Goal: Transaction & Acquisition: Book appointment/travel/reservation

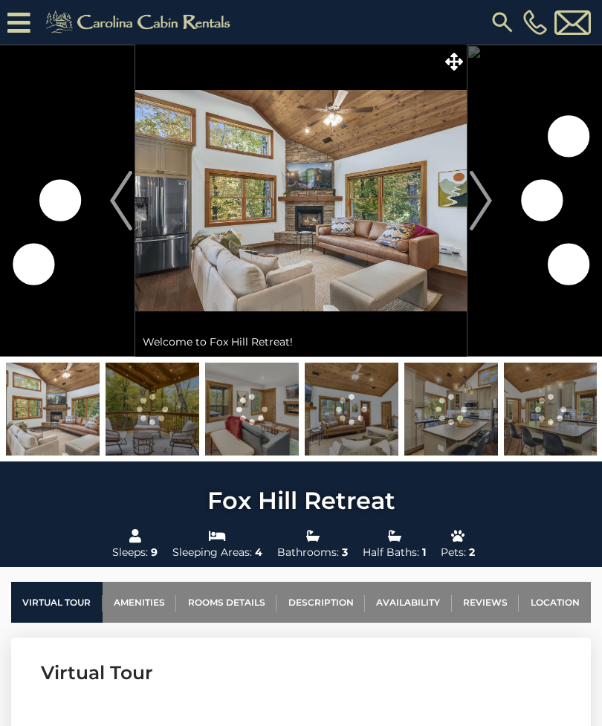
scroll to position [5059, 0]
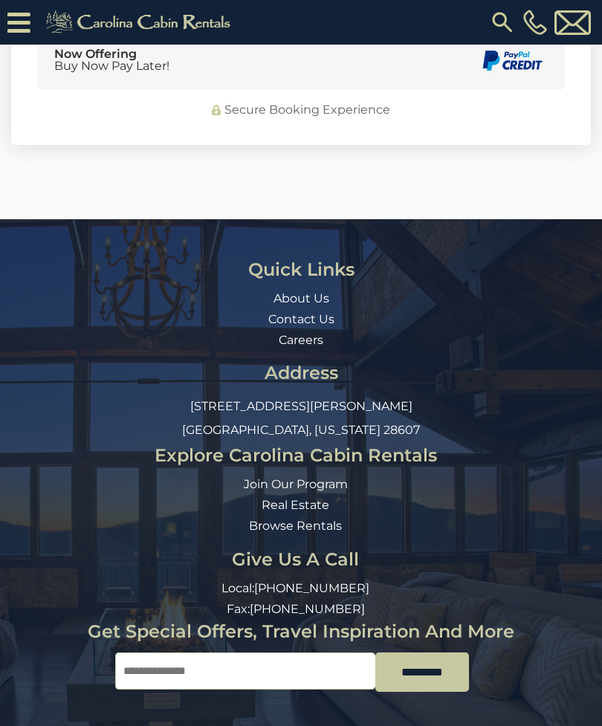
click at [506, 26] on img at bounding box center [502, 22] width 27 height 27
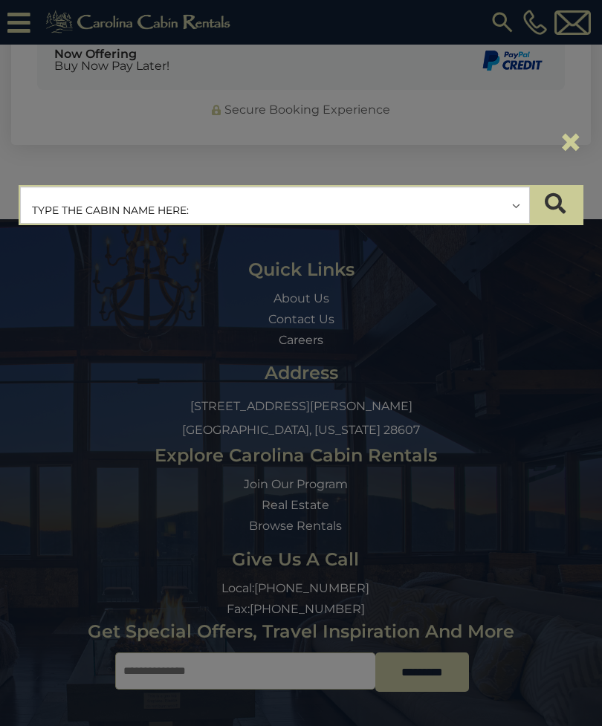
click at [425, 192] on input "text" at bounding box center [275, 205] width 508 height 37
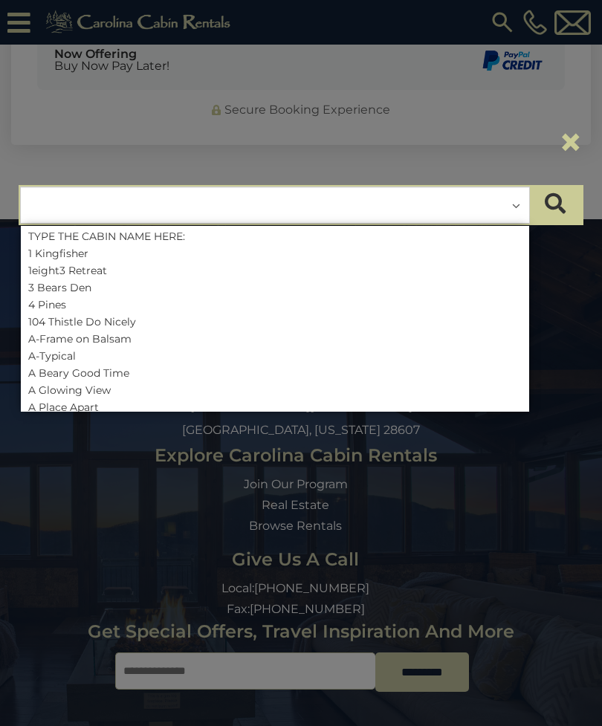
click at [421, 207] on input "text" at bounding box center [275, 205] width 508 height 37
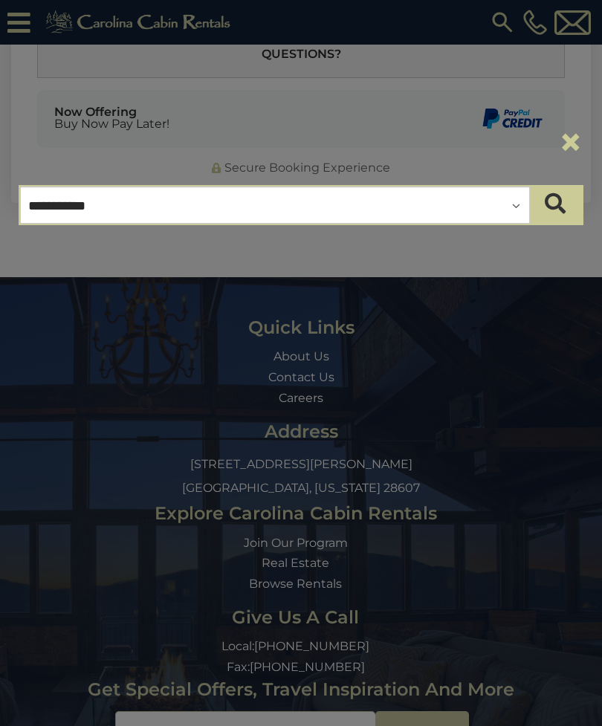
type input "**********"
type input "******"
click at [570, 144] on button "×" at bounding box center [570, 142] width 25 height 42
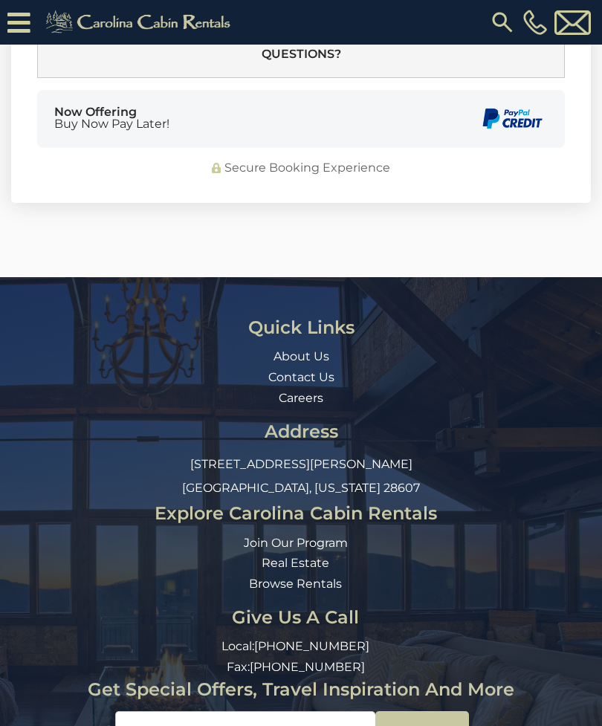
click at [154, 24] on img at bounding box center [140, 22] width 205 height 30
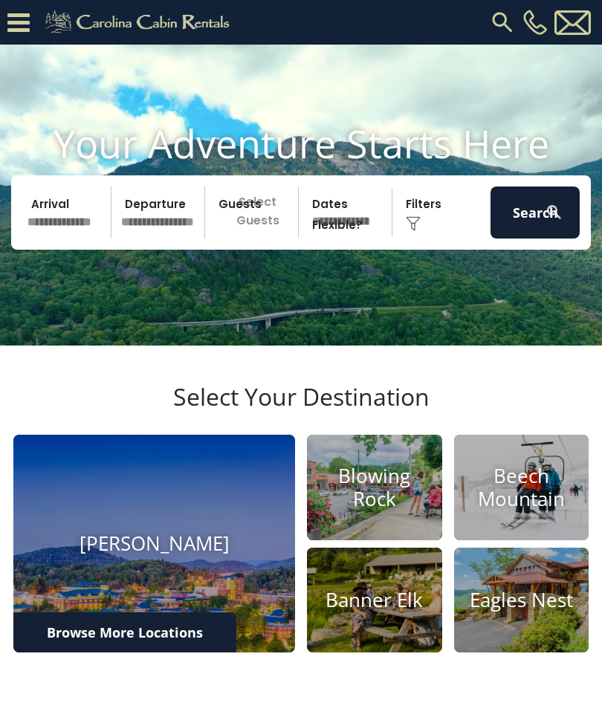
click at [509, 27] on img at bounding box center [502, 22] width 27 height 27
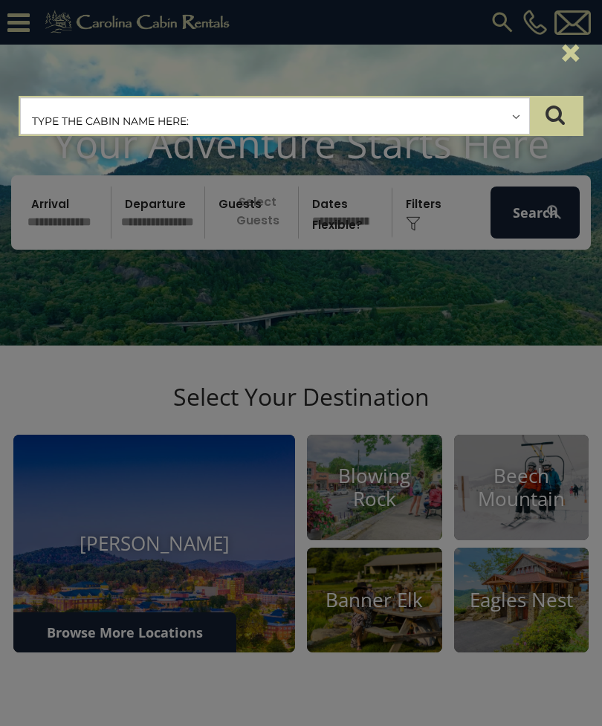
click at [472, 126] on input "text" at bounding box center [275, 116] width 508 height 37
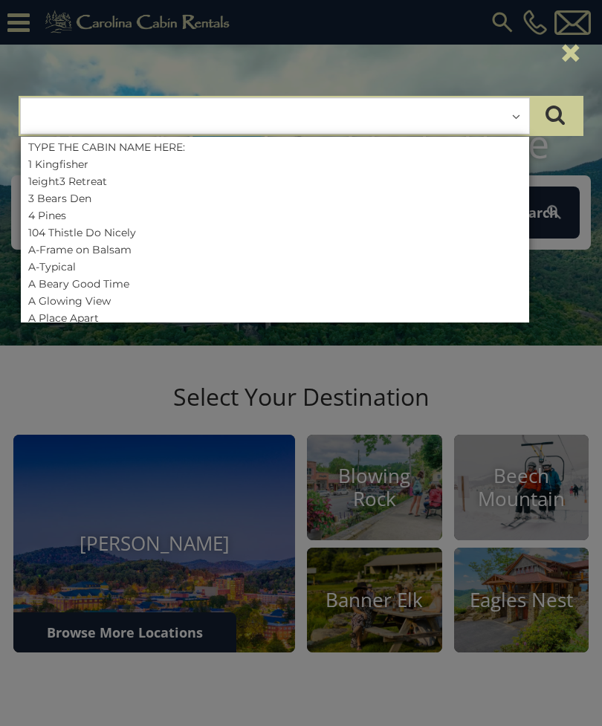
click at [484, 111] on input "text" at bounding box center [275, 116] width 508 height 37
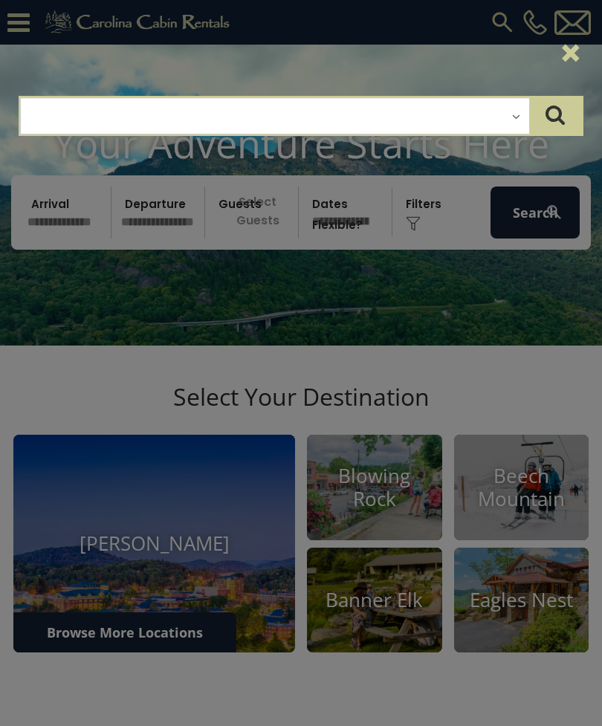
type input "*"
type input "******"
click at [566, 48] on button "×" at bounding box center [570, 53] width 25 height 42
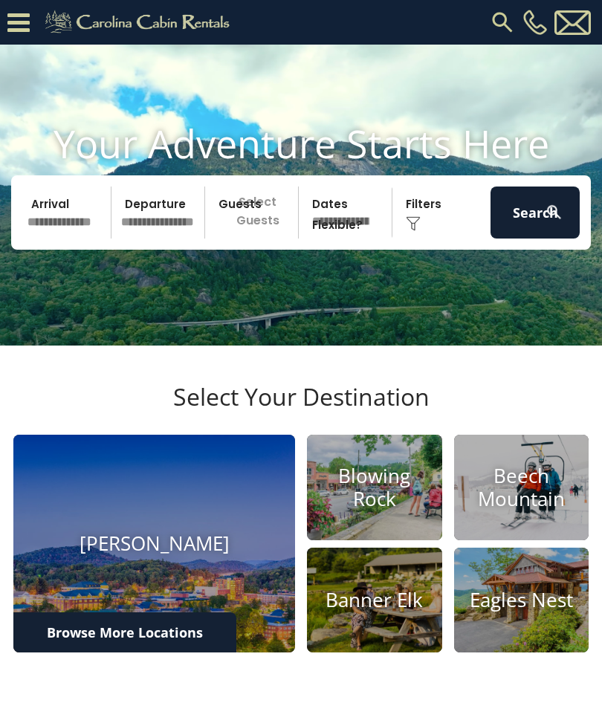
click at [71, 227] on input "text" at bounding box center [66, 213] width 89 height 52
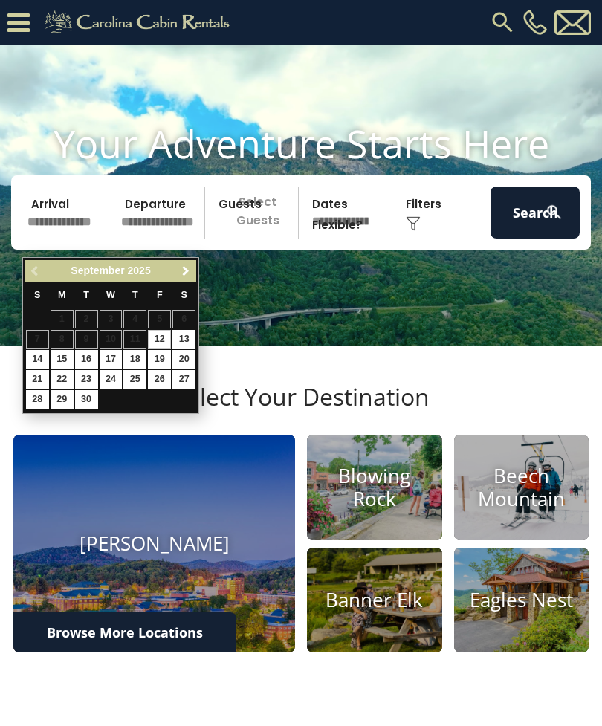
click at [192, 274] on link "Next" at bounding box center [185, 271] width 19 height 19
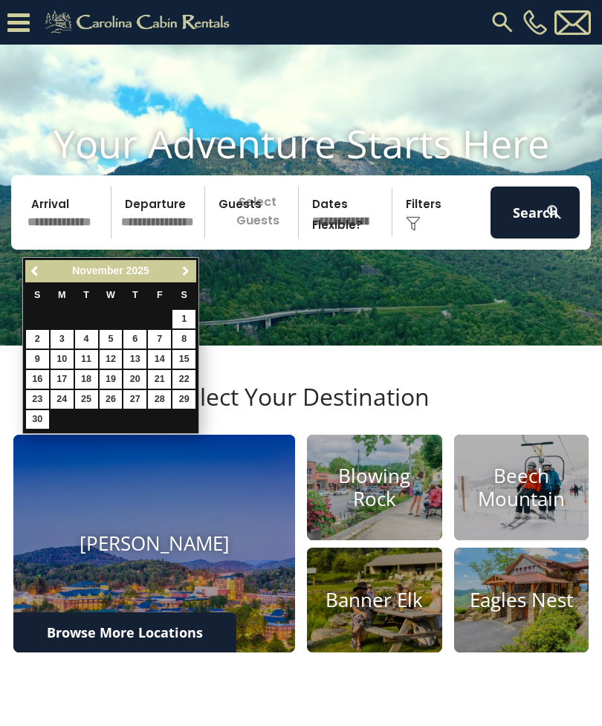
click at [195, 270] on link "Next" at bounding box center [185, 271] width 19 height 19
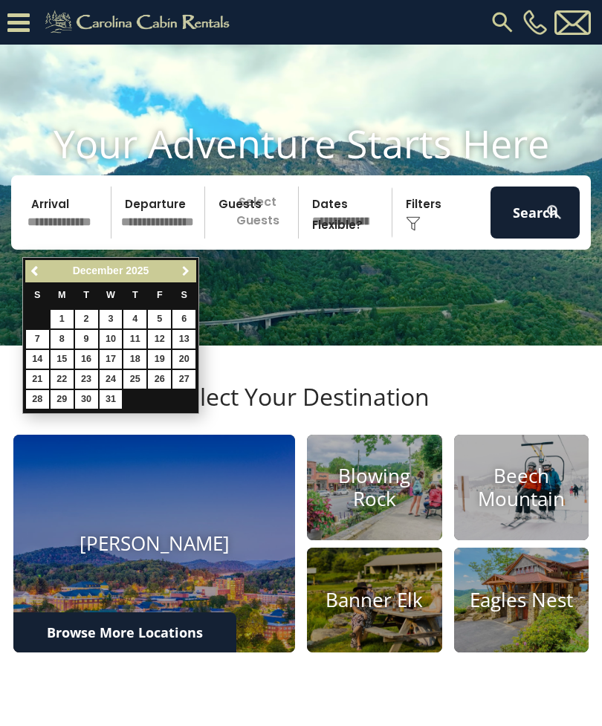
click at [183, 273] on span "Next" at bounding box center [186, 271] width 12 height 12
click at [45, 273] on link "Previous" at bounding box center [36, 271] width 19 height 19
click at [189, 377] on link "27" at bounding box center [183, 379] width 23 height 19
type input "********"
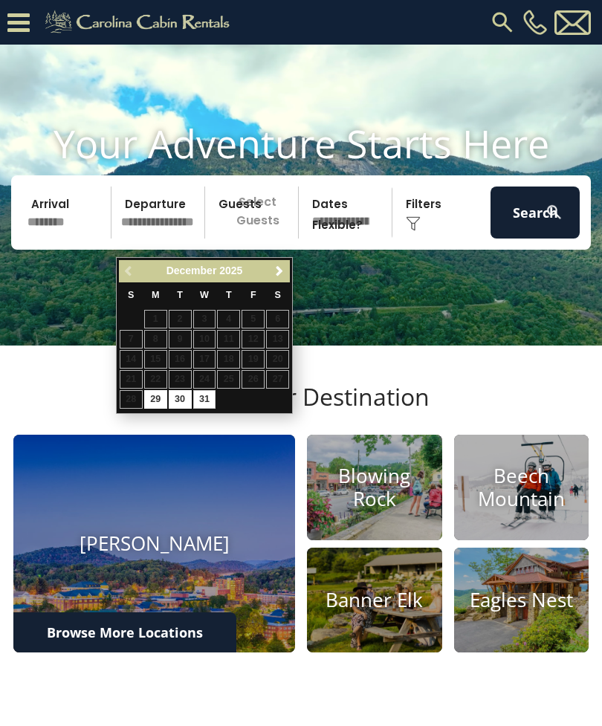
click at [211, 397] on link "31" at bounding box center [204, 399] width 23 height 19
type input "********"
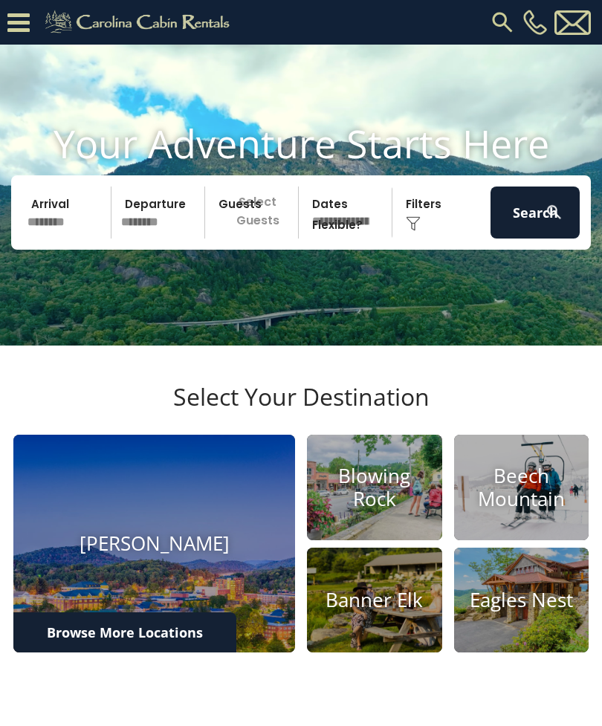
click at [285, 239] on p "Select Guests" at bounding box center [254, 213] width 88 height 52
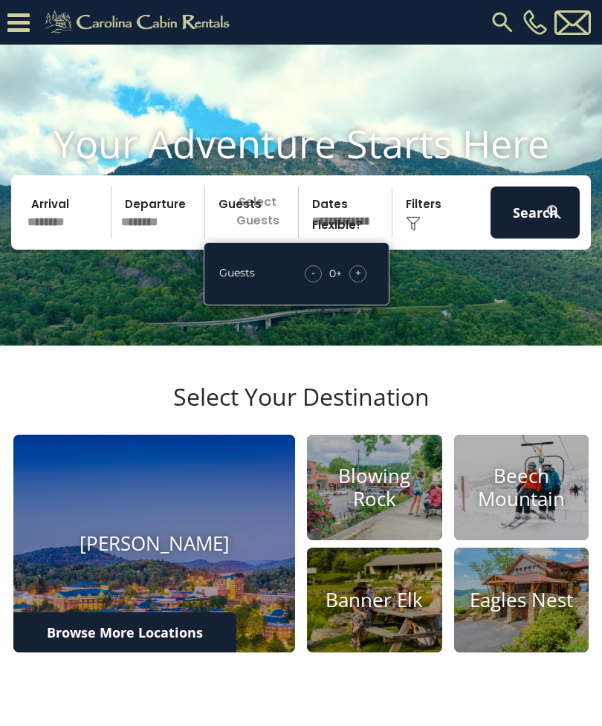
click at [357, 280] on span "+" at bounding box center [358, 272] width 6 height 15
click at [361, 282] on div "+" at bounding box center [357, 273] width 17 height 17
click at [363, 282] on div "+" at bounding box center [357, 273] width 17 height 17
click at [356, 282] on div "+" at bounding box center [357, 273] width 17 height 17
click at [360, 282] on div "+" at bounding box center [357, 273] width 17 height 17
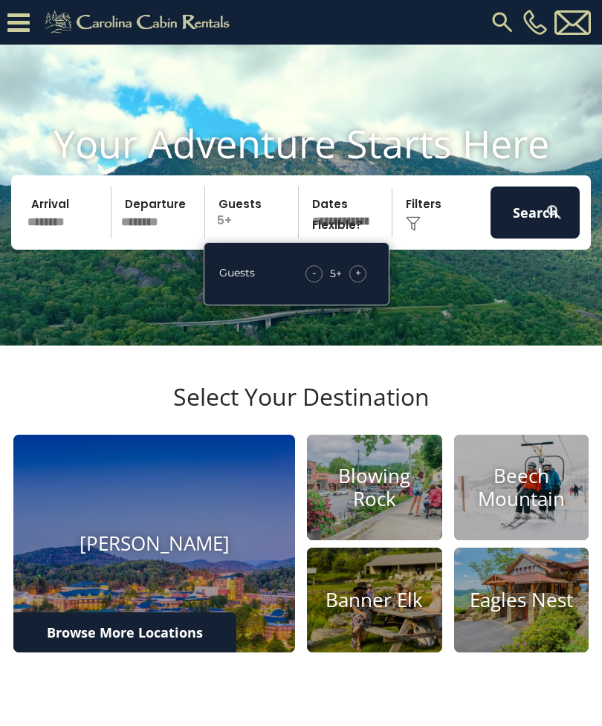
click at [360, 280] on span "+" at bounding box center [358, 272] width 6 height 15
click at [359, 280] on span "+" at bounding box center [358, 272] width 6 height 15
click at [357, 282] on div "+" at bounding box center [357, 273] width 17 height 17
click at [360, 280] on span "+" at bounding box center [358, 272] width 6 height 15
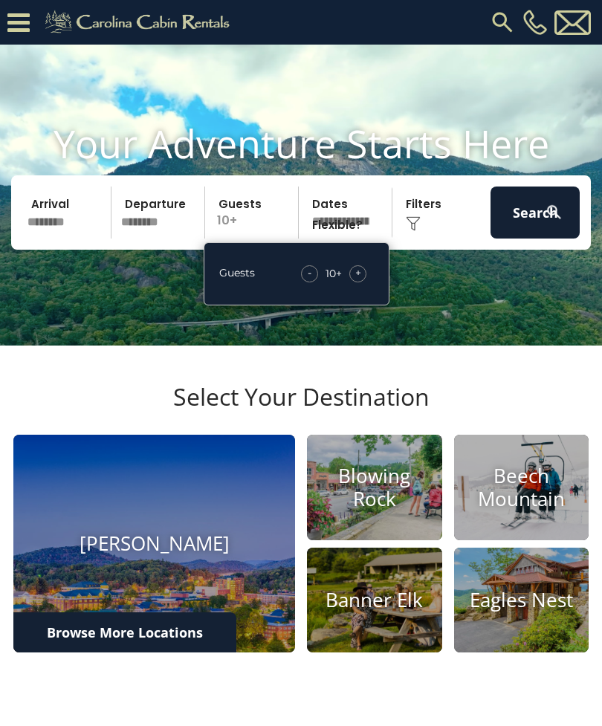
click at [524, 236] on button "Search" at bounding box center [534, 213] width 89 height 52
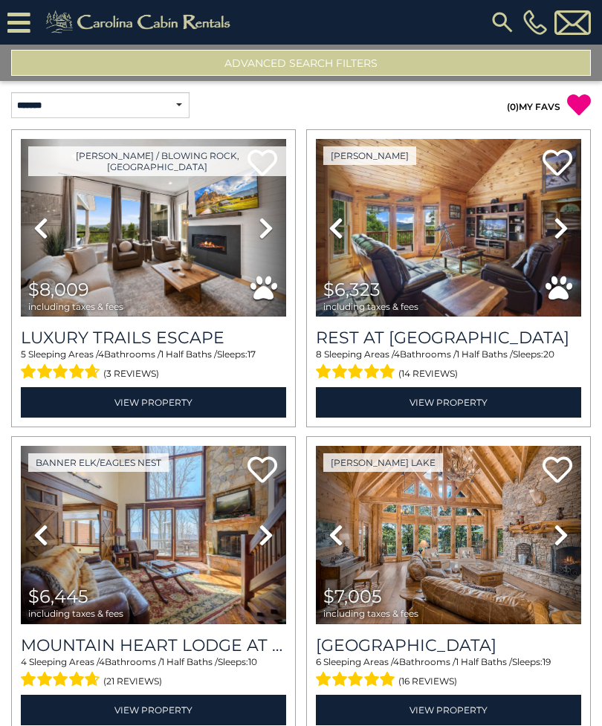
click at [582, 105] on icon at bounding box center [579, 105] width 24 height 24
click at [397, 63] on button "Advanced Search Filters" at bounding box center [301, 63] width 580 height 26
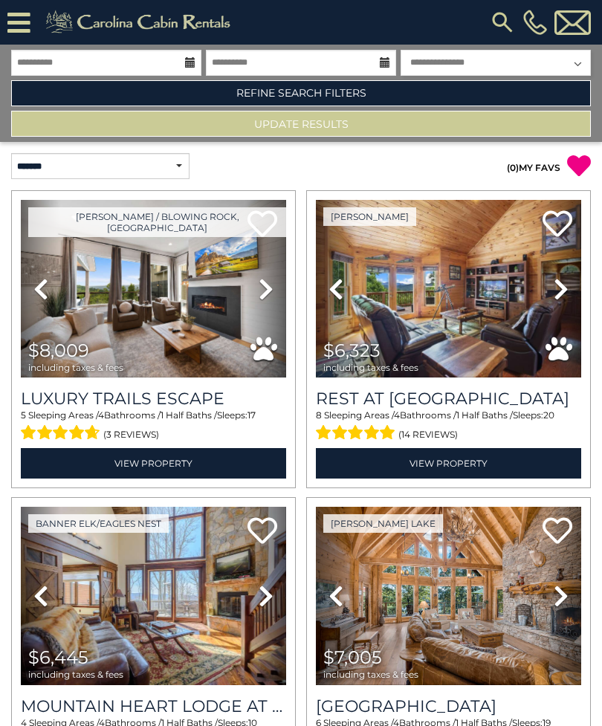
click at [353, 96] on link "Refine Search Filters" at bounding box center [301, 93] width 580 height 26
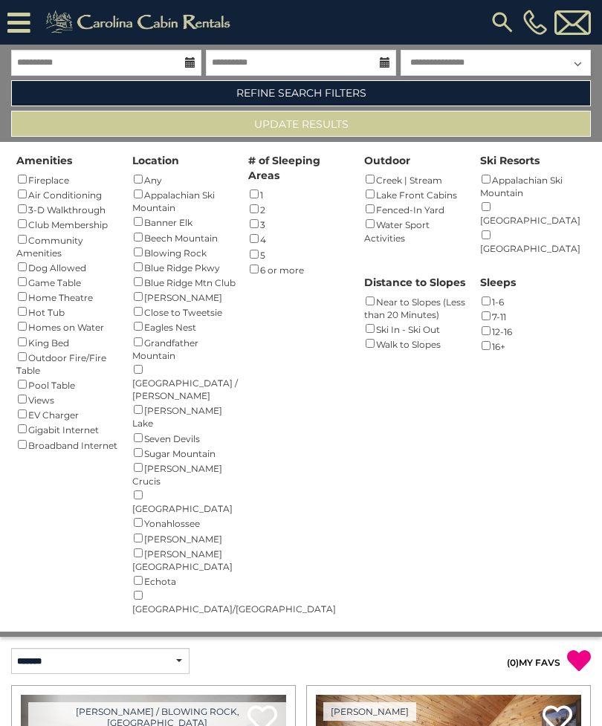
click at [265, 239] on div "4 ()" at bounding box center [301, 238] width 106 height 15
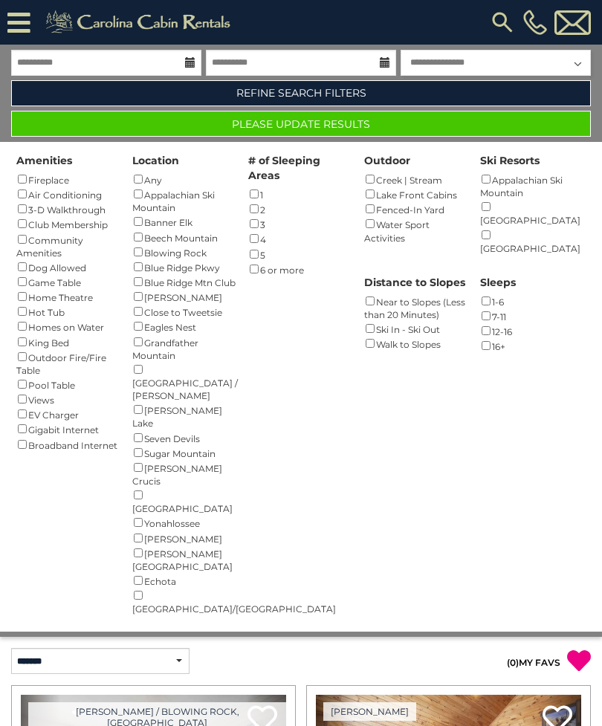
click at [445, 129] on button "Please Update Results" at bounding box center [301, 124] width 580 height 26
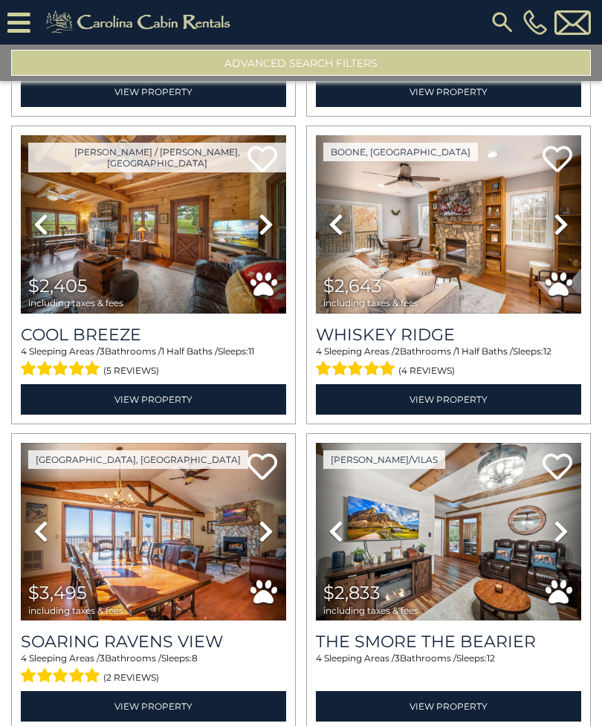
scroll to position [1531, 0]
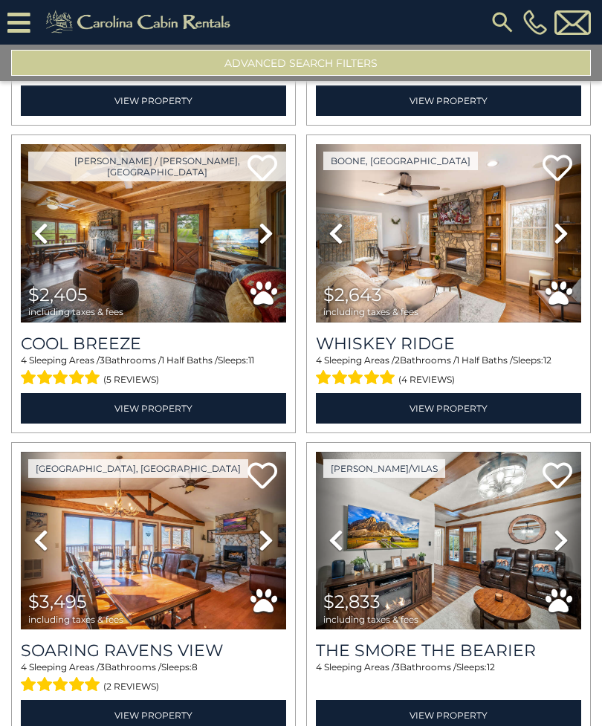
click at [563, 242] on icon at bounding box center [561, 233] width 15 height 24
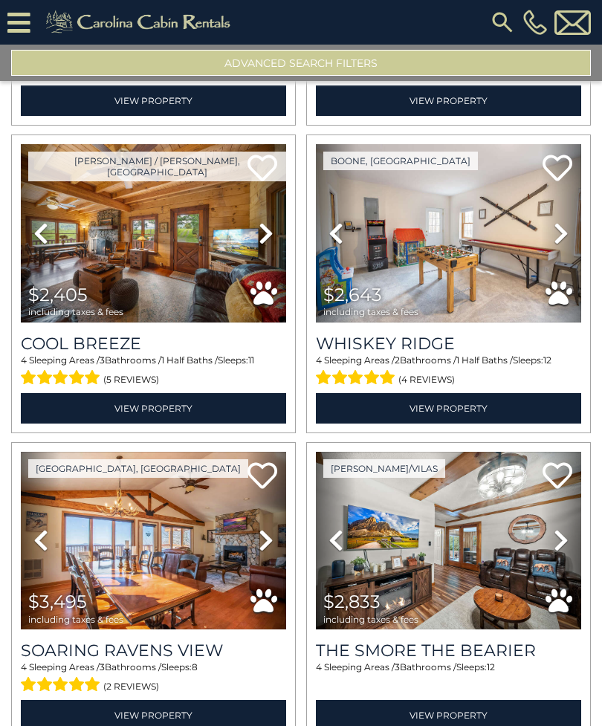
click at [558, 239] on icon at bounding box center [561, 233] width 15 height 24
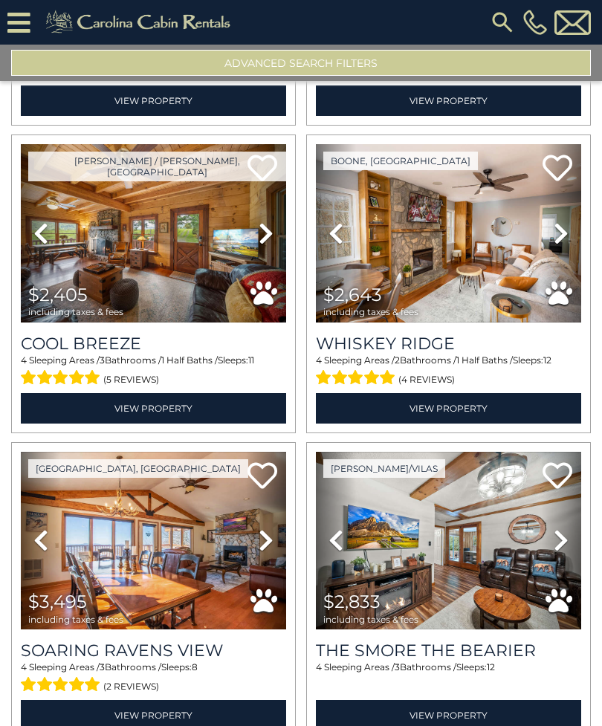
click at [560, 236] on icon at bounding box center [561, 233] width 15 height 24
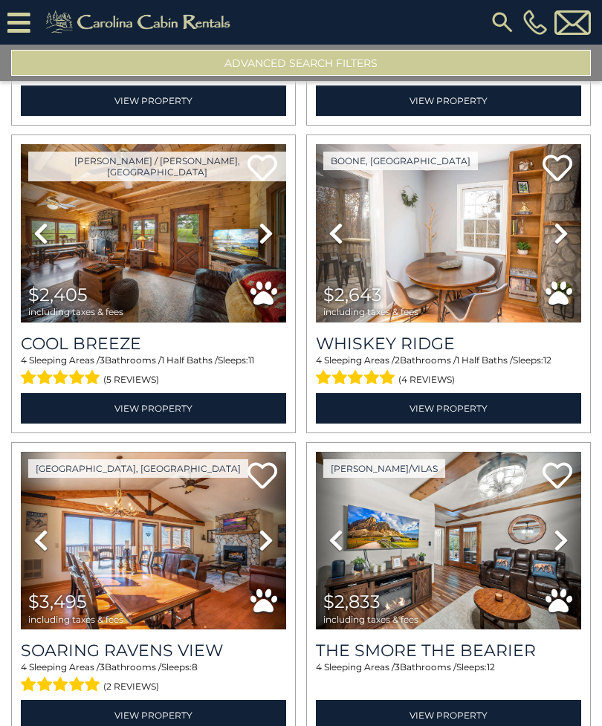
click at [561, 236] on icon at bounding box center [561, 233] width 15 height 24
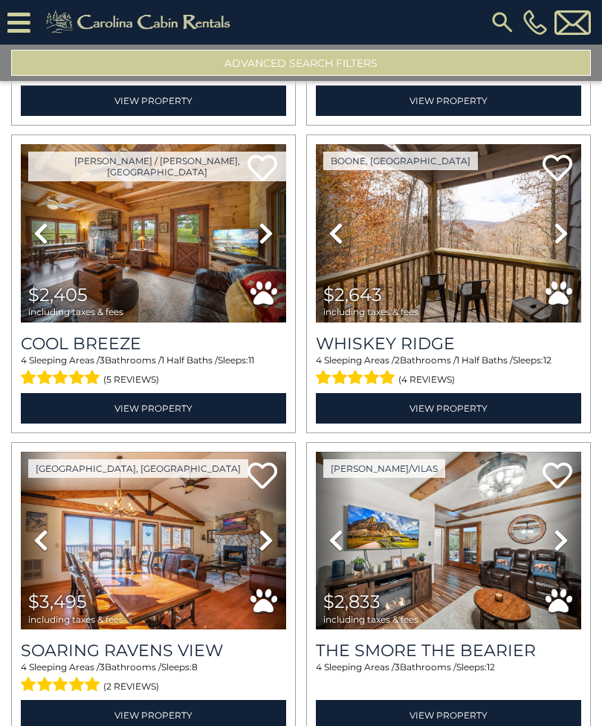
click at [562, 237] on icon at bounding box center [561, 233] width 15 height 24
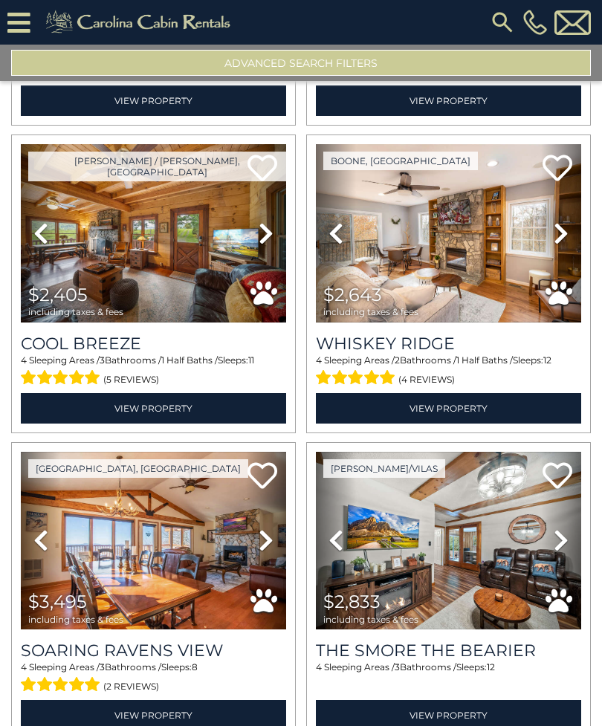
click at [560, 241] on icon at bounding box center [561, 233] width 15 height 24
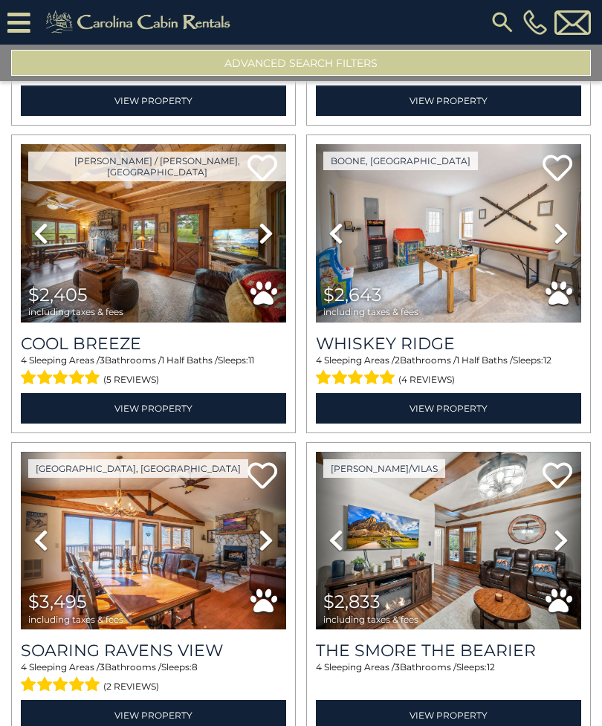
click at [563, 238] on icon at bounding box center [561, 233] width 15 height 24
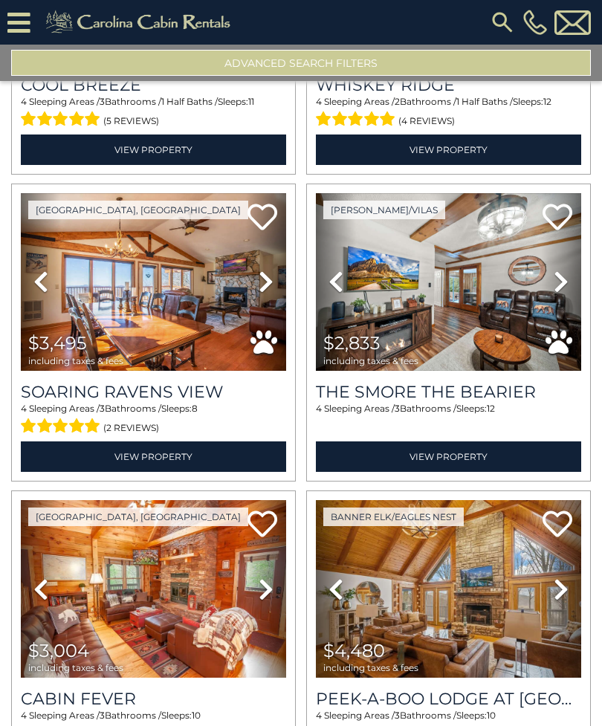
scroll to position [1790, 0]
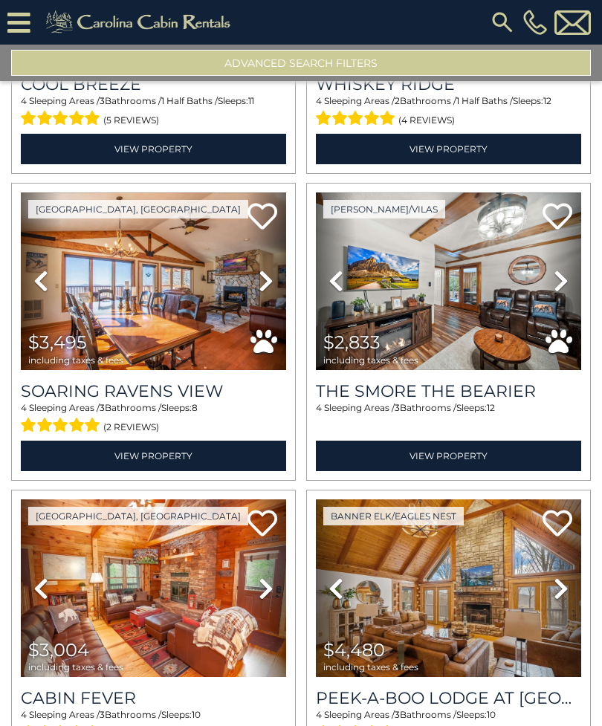
click at [565, 278] on icon at bounding box center [561, 281] width 15 height 24
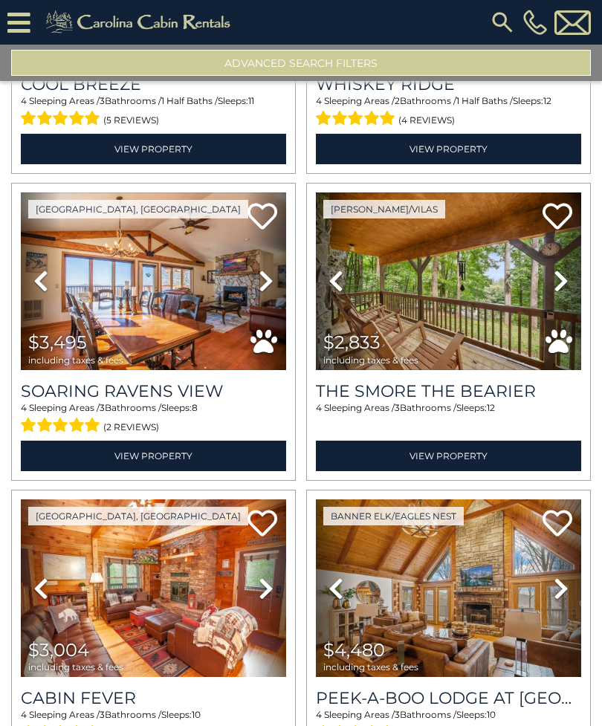
click at [557, 286] on icon at bounding box center [561, 281] width 15 height 24
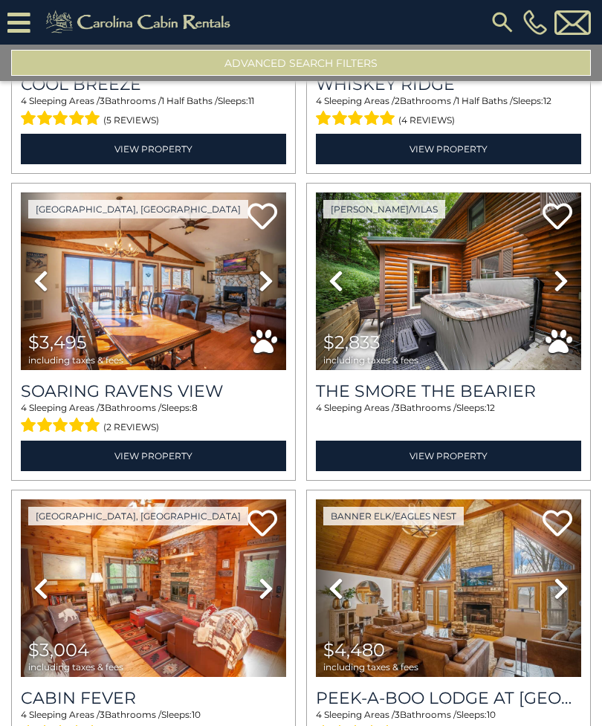
click at [562, 285] on icon at bounding box center [561, 281] width 15 height 24
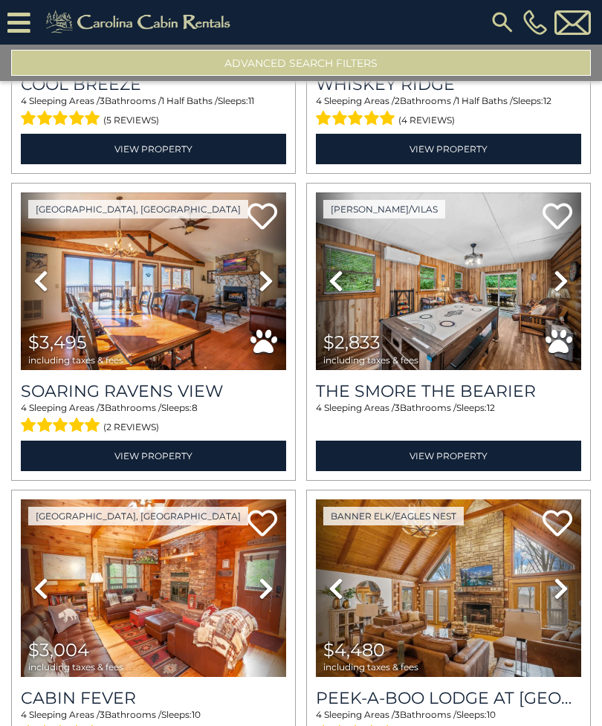
click at [563, 281] on icon at bounding box center [561, 281] width 15 height 24
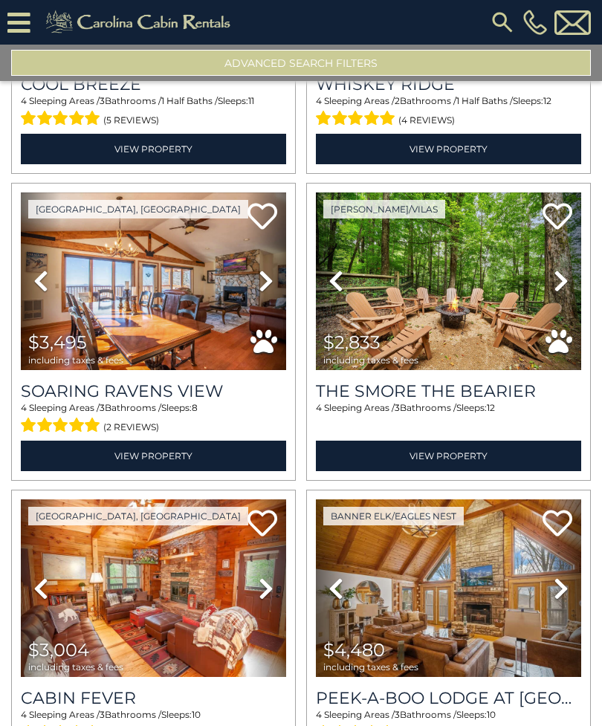
click at [561, 289] on icon at bounding box center [561, 281] width 15 height 24
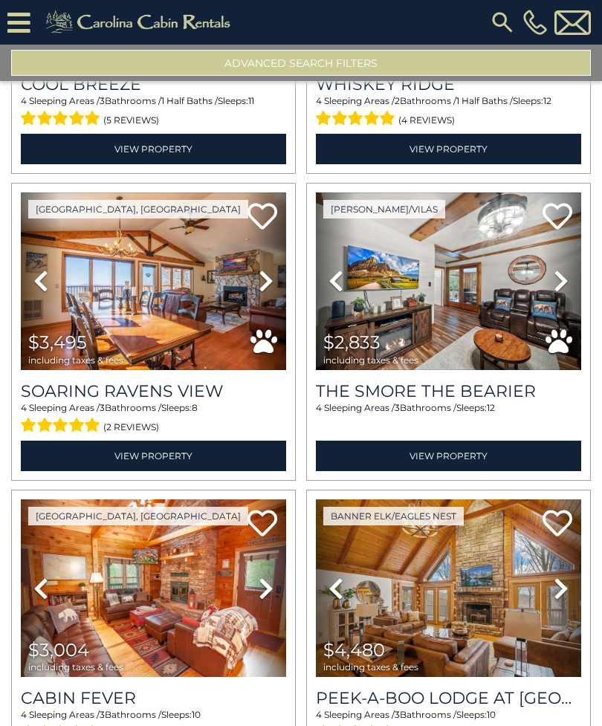
click at [562, 291] on icon at bounding box center [561, 281] width 15 height 24
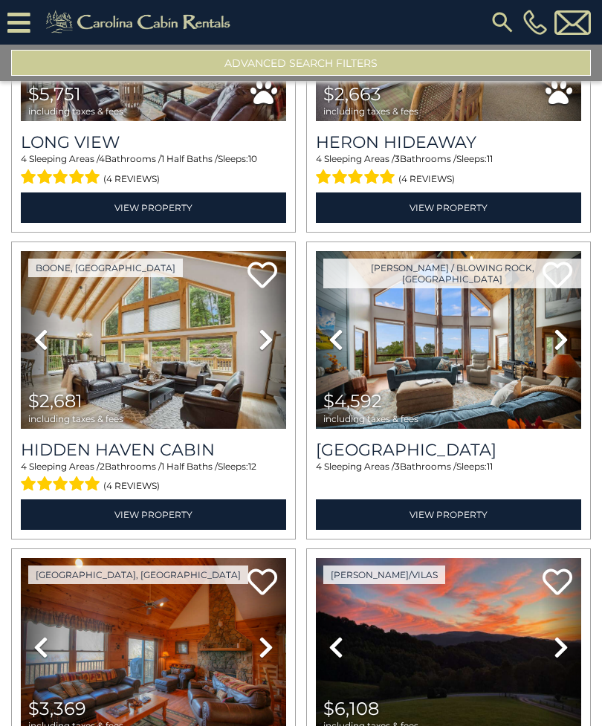
scroll to position [2963, 0]
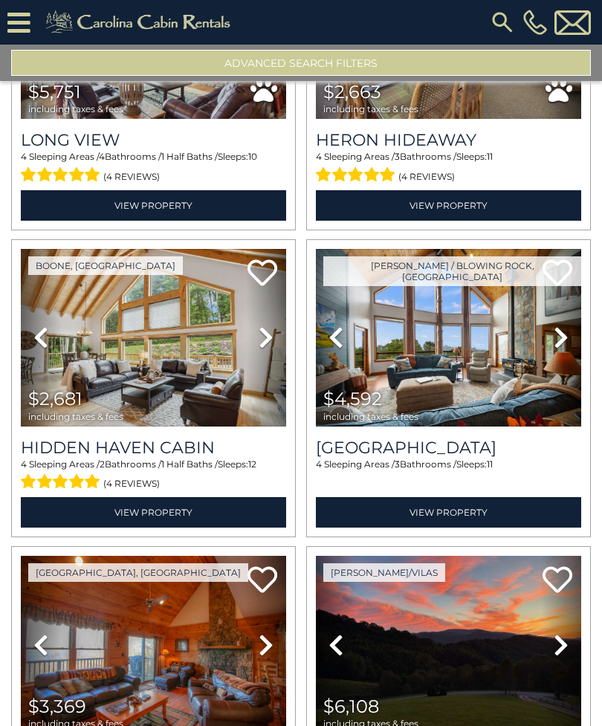
click at [196, 470] on span "1 Half Baths /" at bounding box center [189, 463] width 56 height 11
click at [244, 514] on link "View Property" at bounding box center [153, 512] width 265 height 30
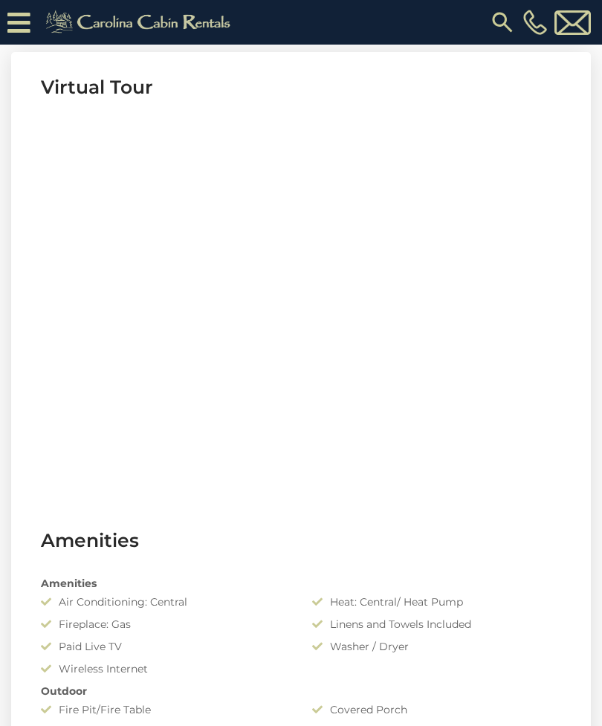
scroll to position [617, 0]
